Goal: Task Accomplishment & Management: Use online tool/utility

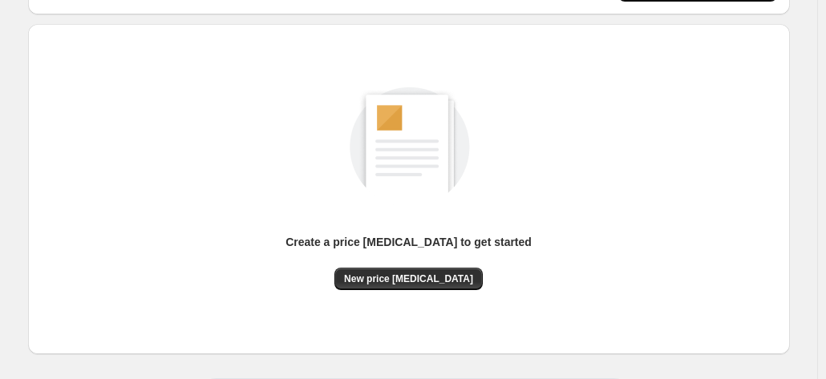
scroll to position [221, 0]
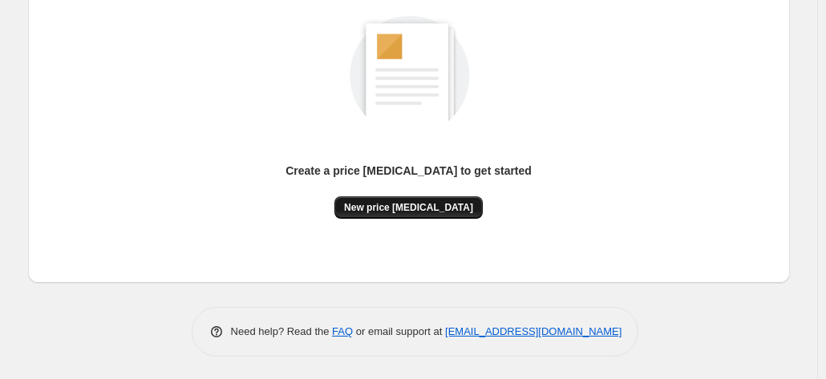
click at [383, 213] on span "New price [MEDICAL_DATA]" at bounding box center [408, 207] width 129 height 13
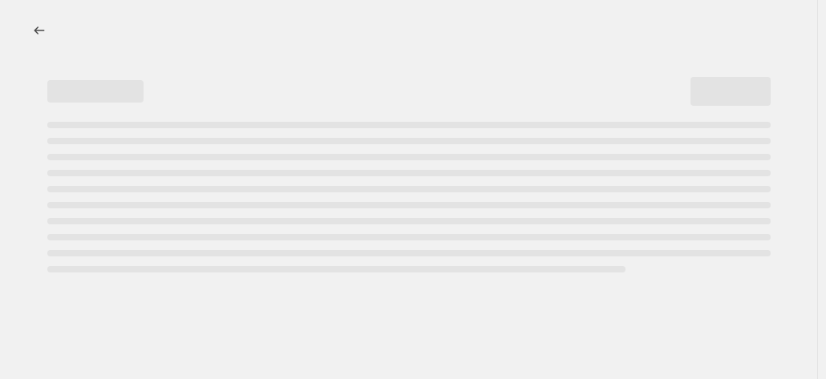
select select "percentage"
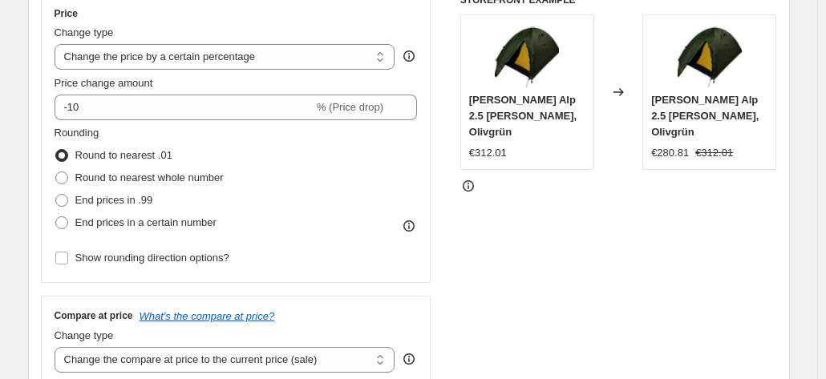
scroll to position [321, 0]
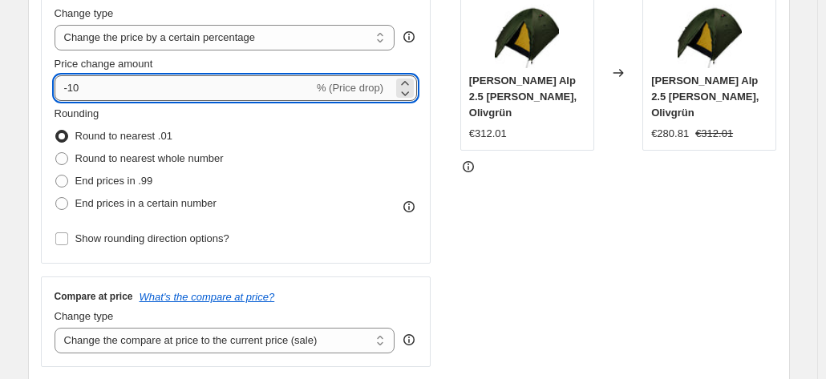
click at [129, 91] on input "-10" at bounding box center [184, 88] width 259 height 26
type input "-1"
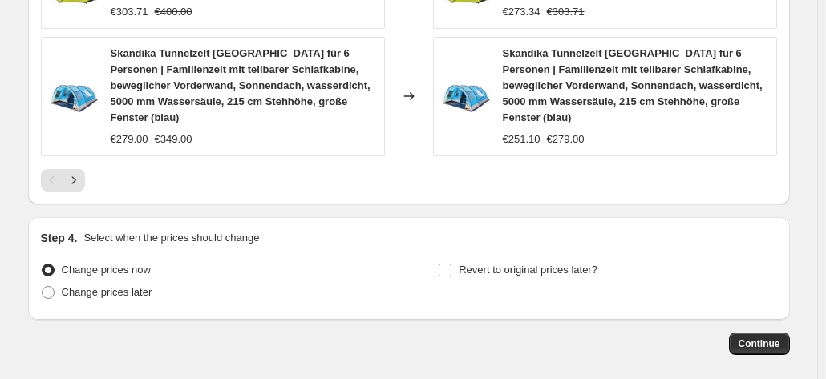
scroll to position [1299, 0]
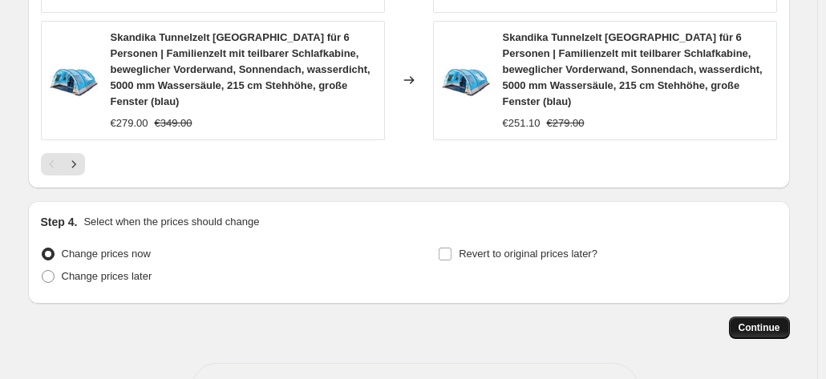
type input "-35"
click at [749, 322] on span "Continue" at bounding box center [760, 328] width 42 height 13
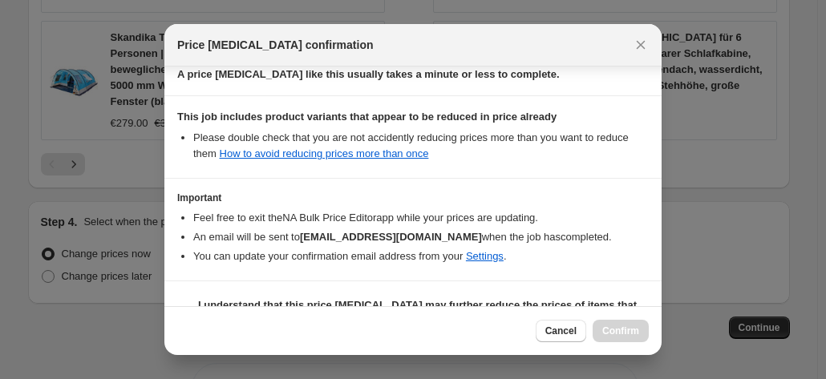
scroll to position [293, 0]
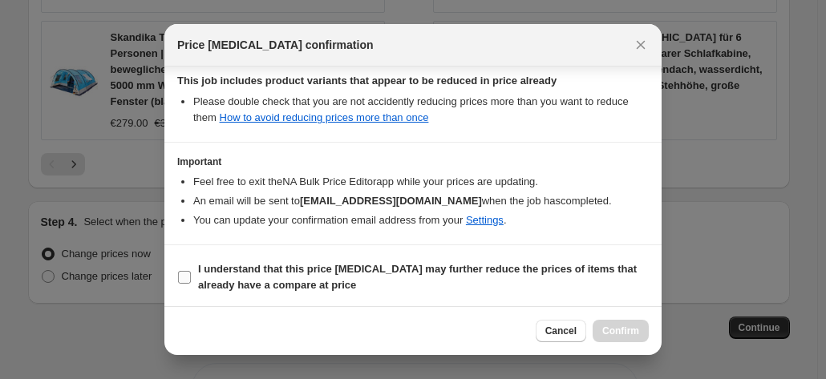
click at [239, 265] on b "I understand that this price [MEDICAL_DATA] may further reduce the prices of it…" at bounding box center [417, 277] width 439 height 28
click at [191, 271] on input "I understand that this price [MEDICAL_DATA] may further reduce the prices of it…" at bounding box center [184, 277] width 13 height 13
checkbox input "true"
click at [611, 330] on span "Confirm" at bounding box center [620, 331] width 37 height 13
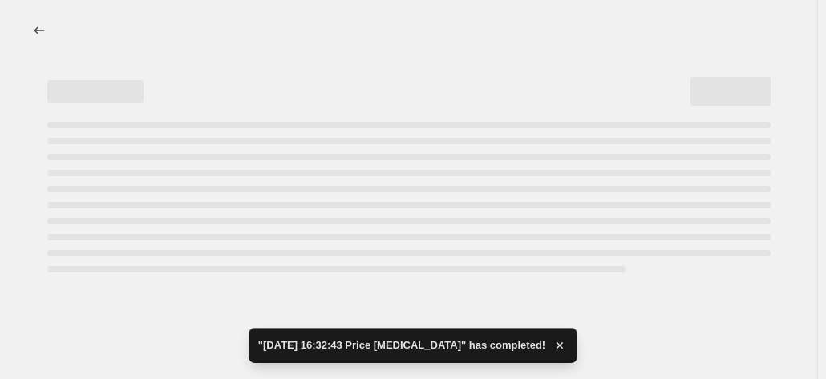
select select "percentage"
